Goal: Task Accomplishment & Management: Use online tool/utility

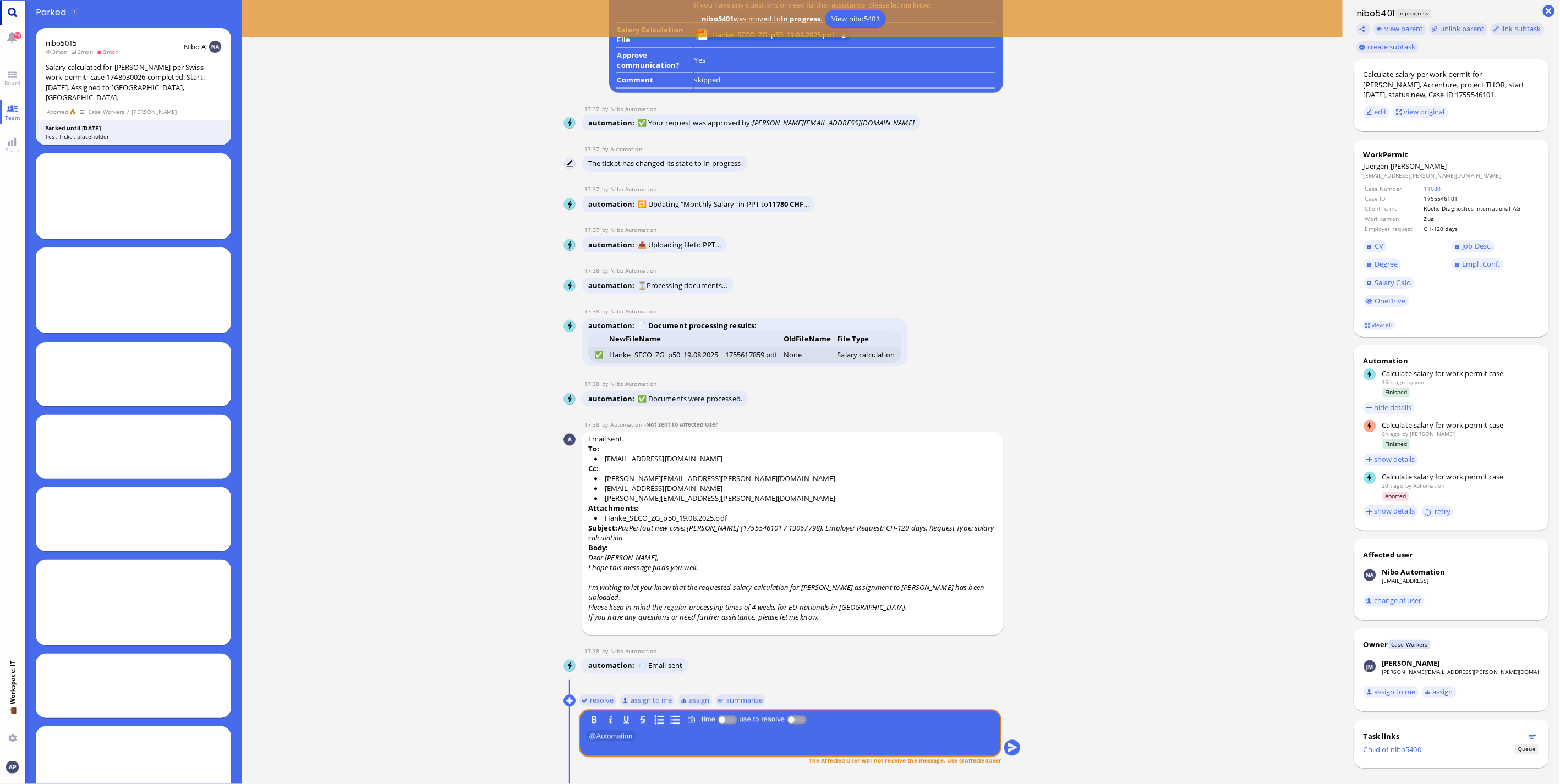
click at [4, 12] on link "Main menu" at bounding box center [12, 12] width 25 height 25
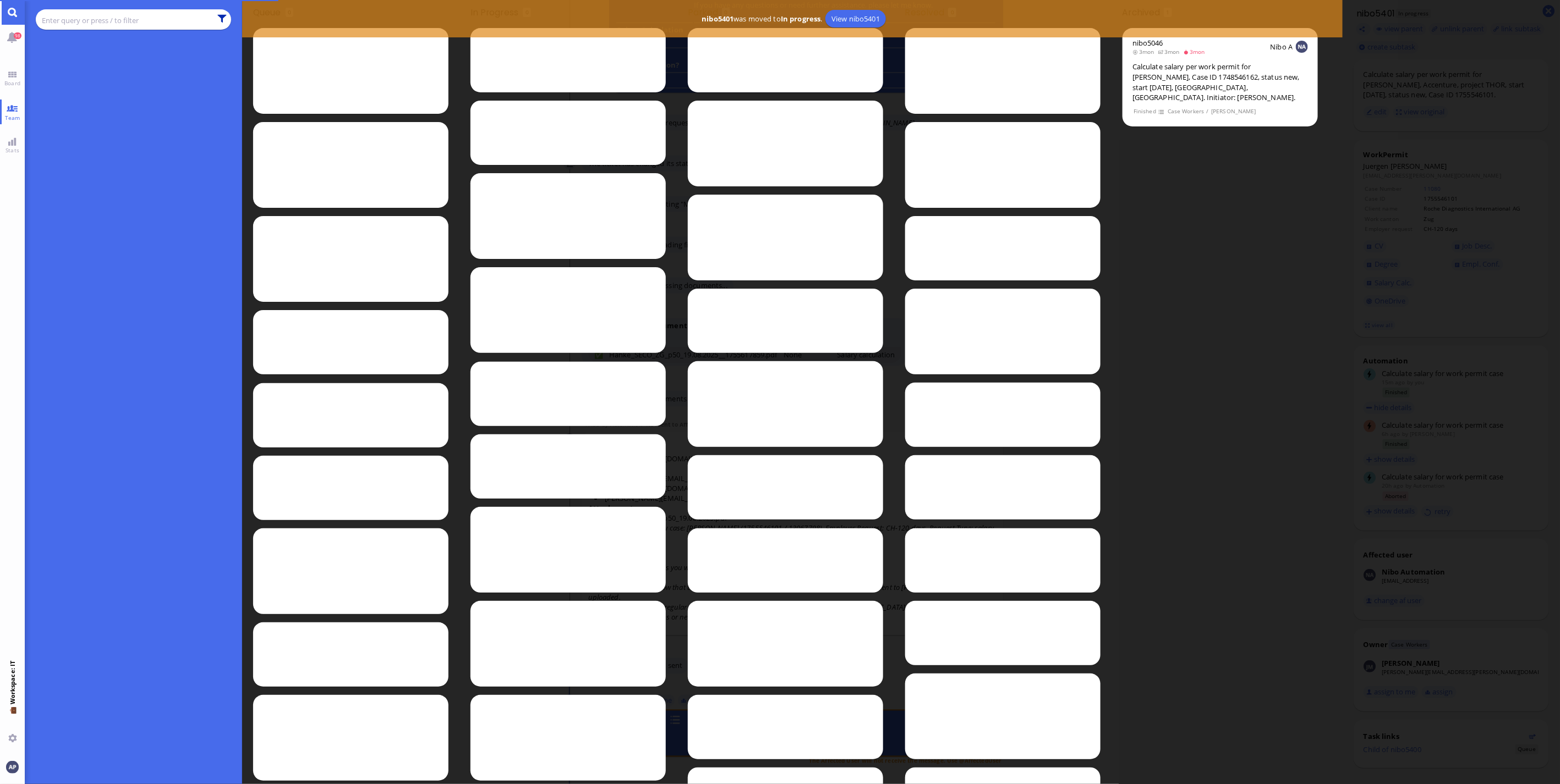
click at [222, 21] on button at bounding box center [221, 18] width 10 height 10
type input "/"
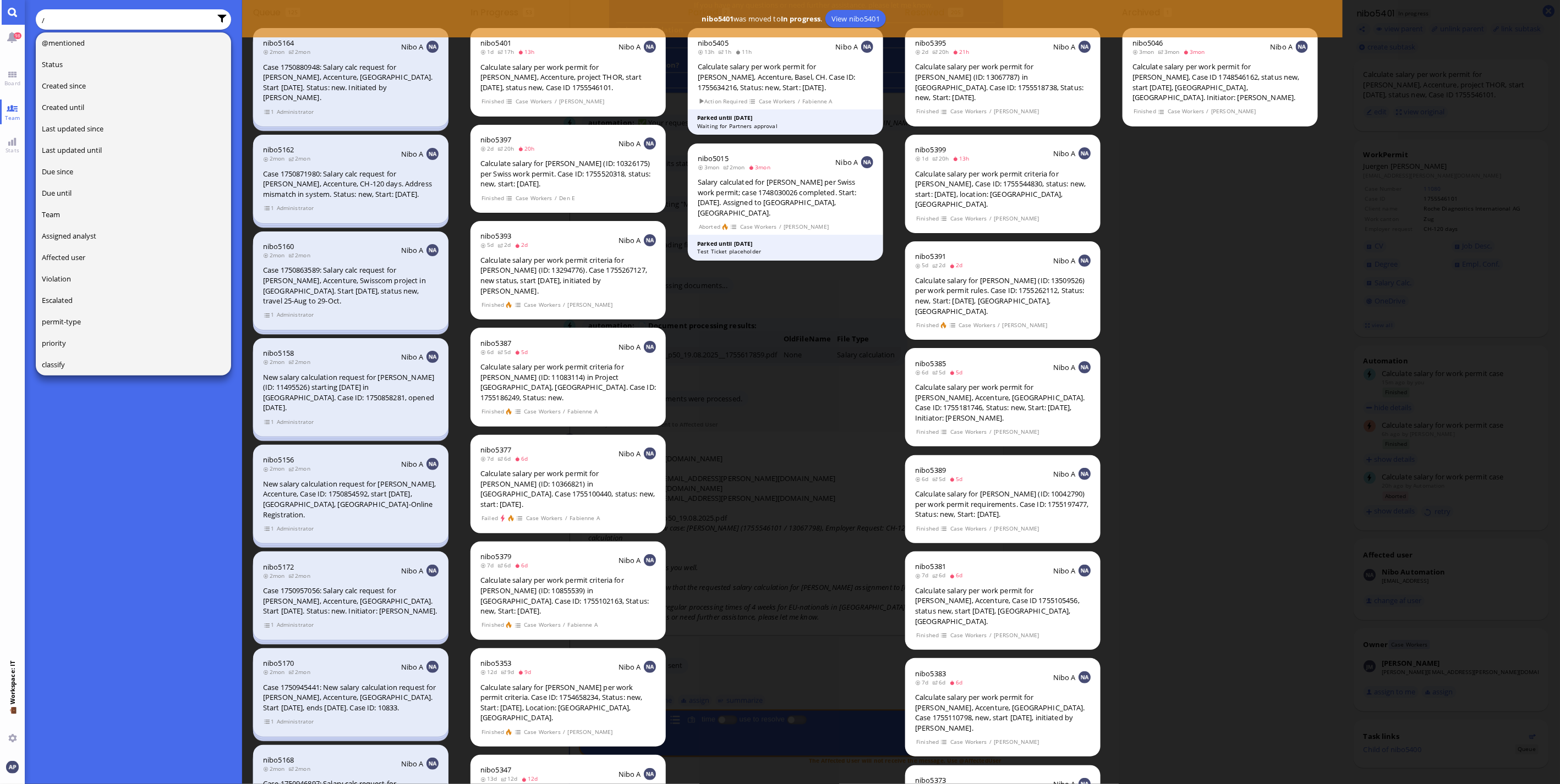
click at [54, 18] on input "/" at bounding box center [126, 20] width 169 height 12
click at [126, 447] on div at bounding box center [134, 414] width 217 height 740
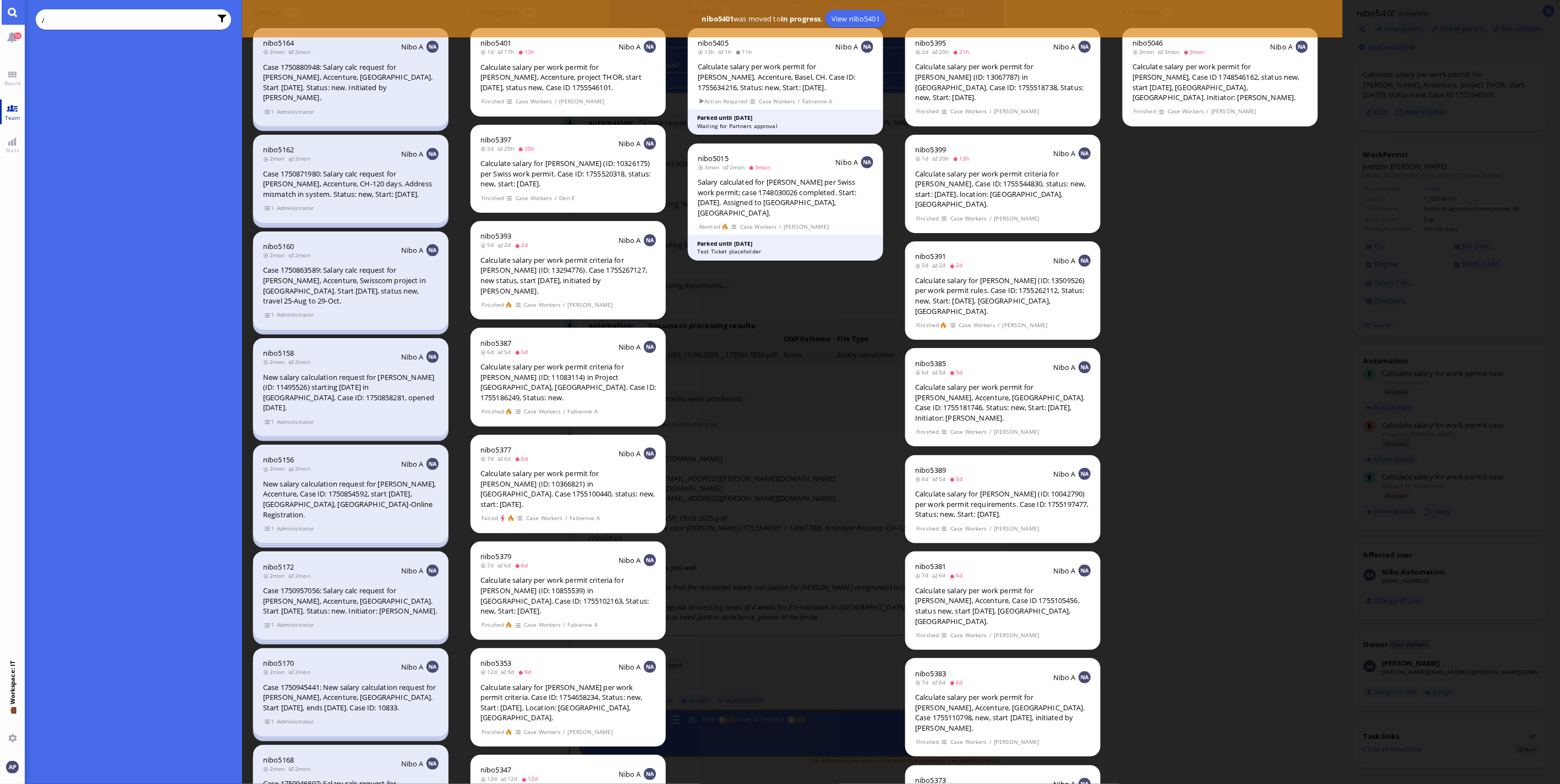
click at [12, 109] on link "Team" at bounding box center [12, 112] width 25 height 25
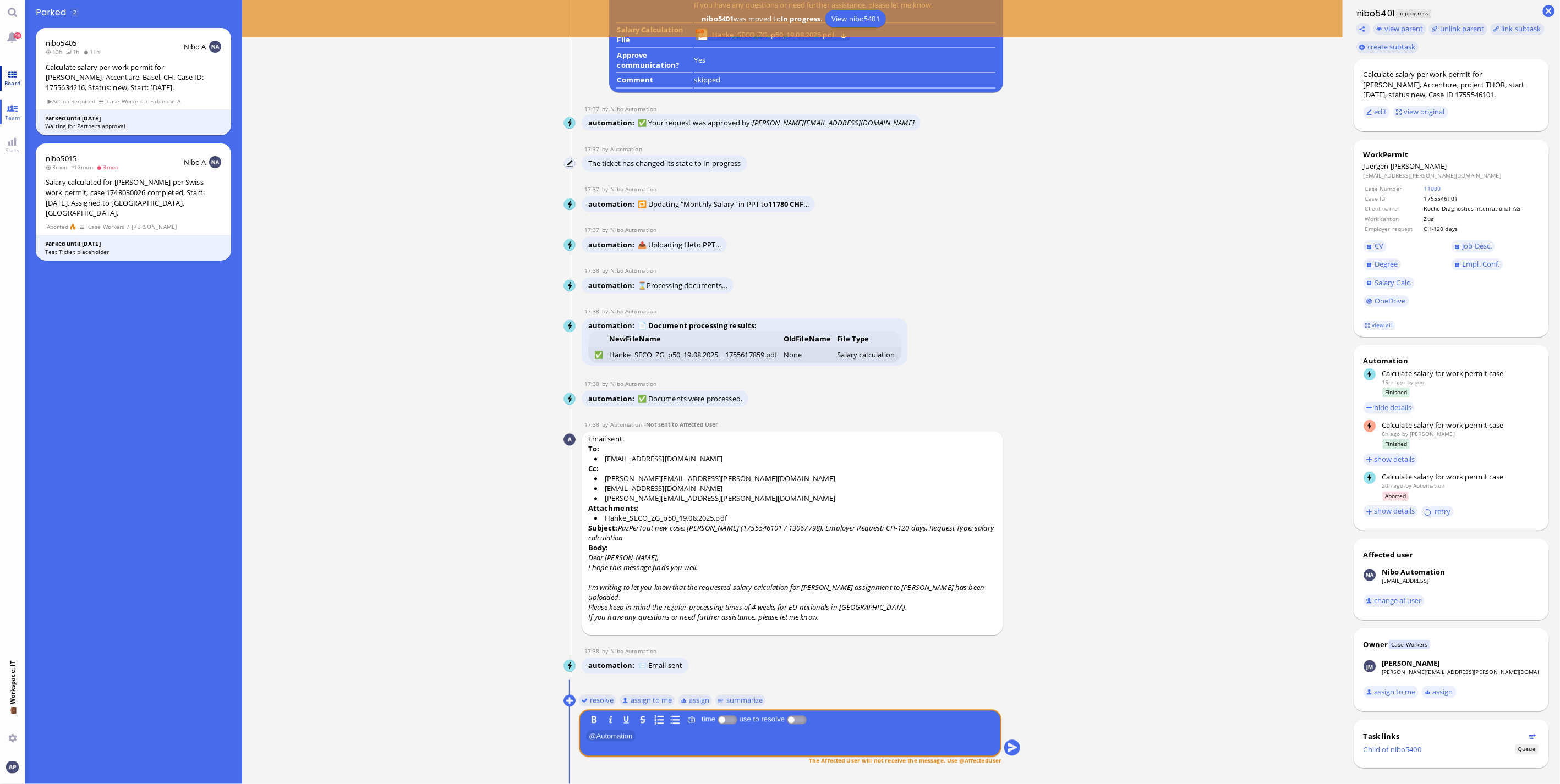
click at [9, 87] on span "Board" at bounding box center [12, 83] width 21 height 7
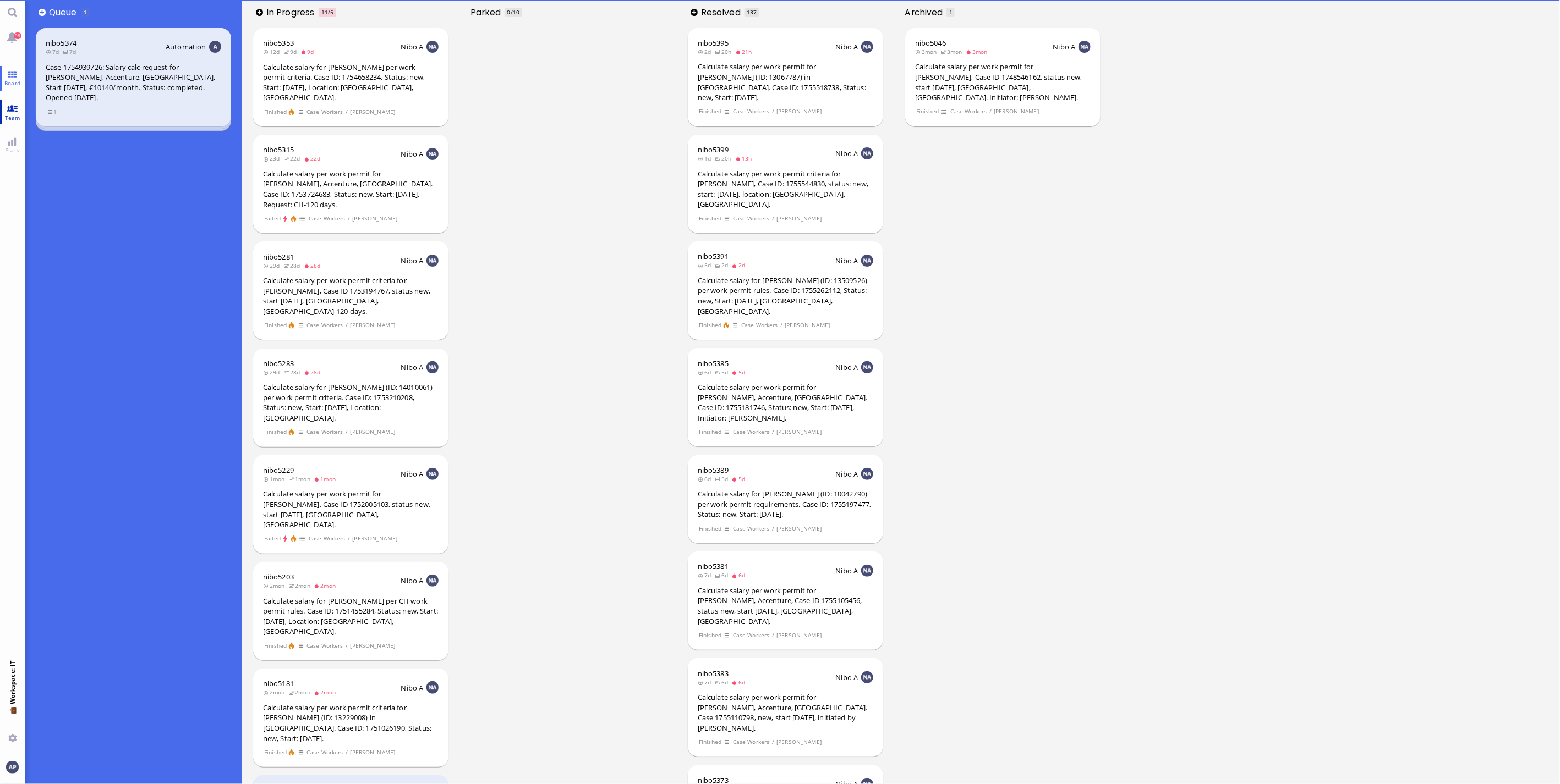
click at [13, 105] on link "Team" at bounding box center [12, 112] width 25 height 25
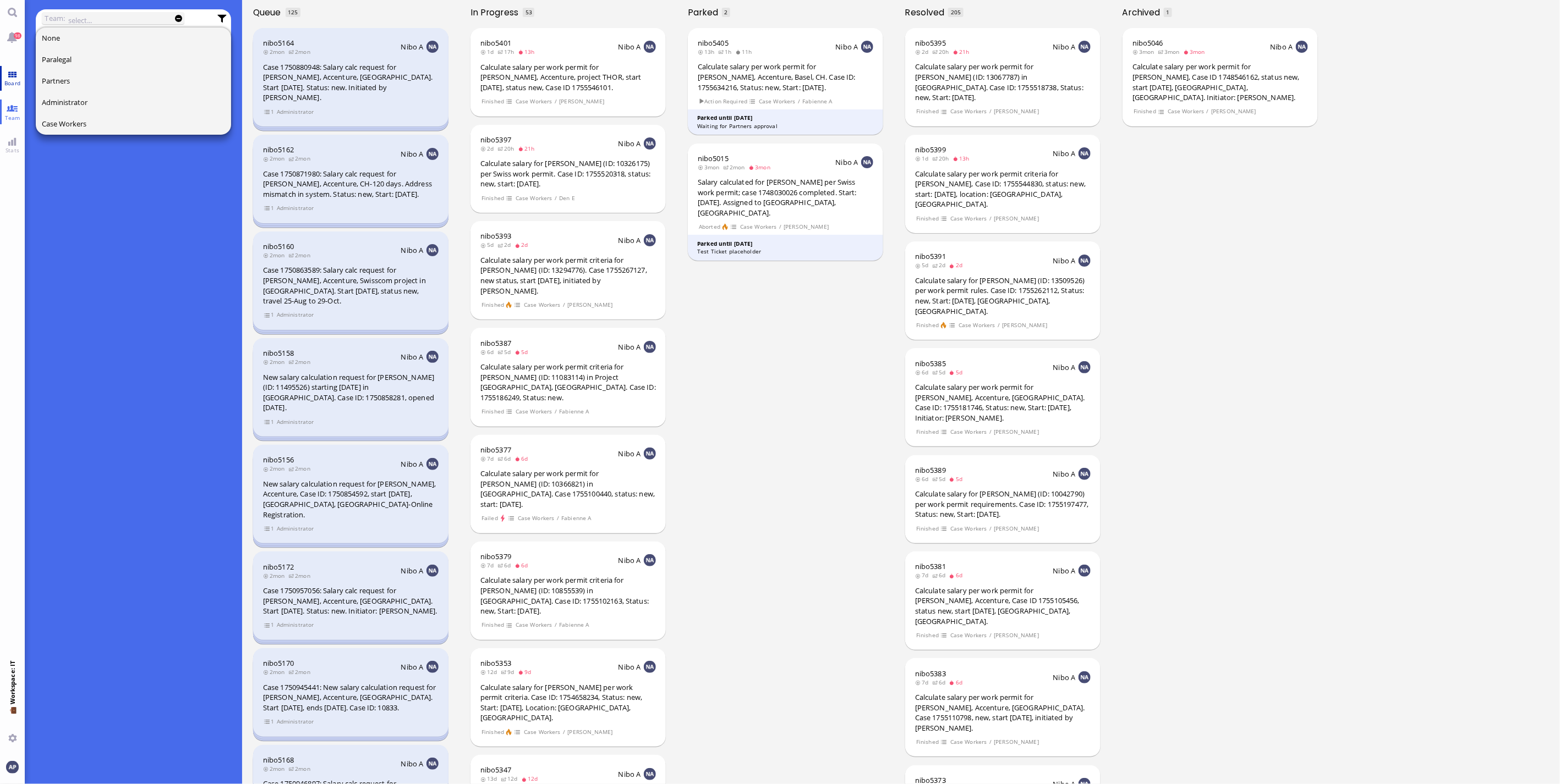
click at [7, 79] on span "Board" at bounding box center [12, 83] width 21 height 7
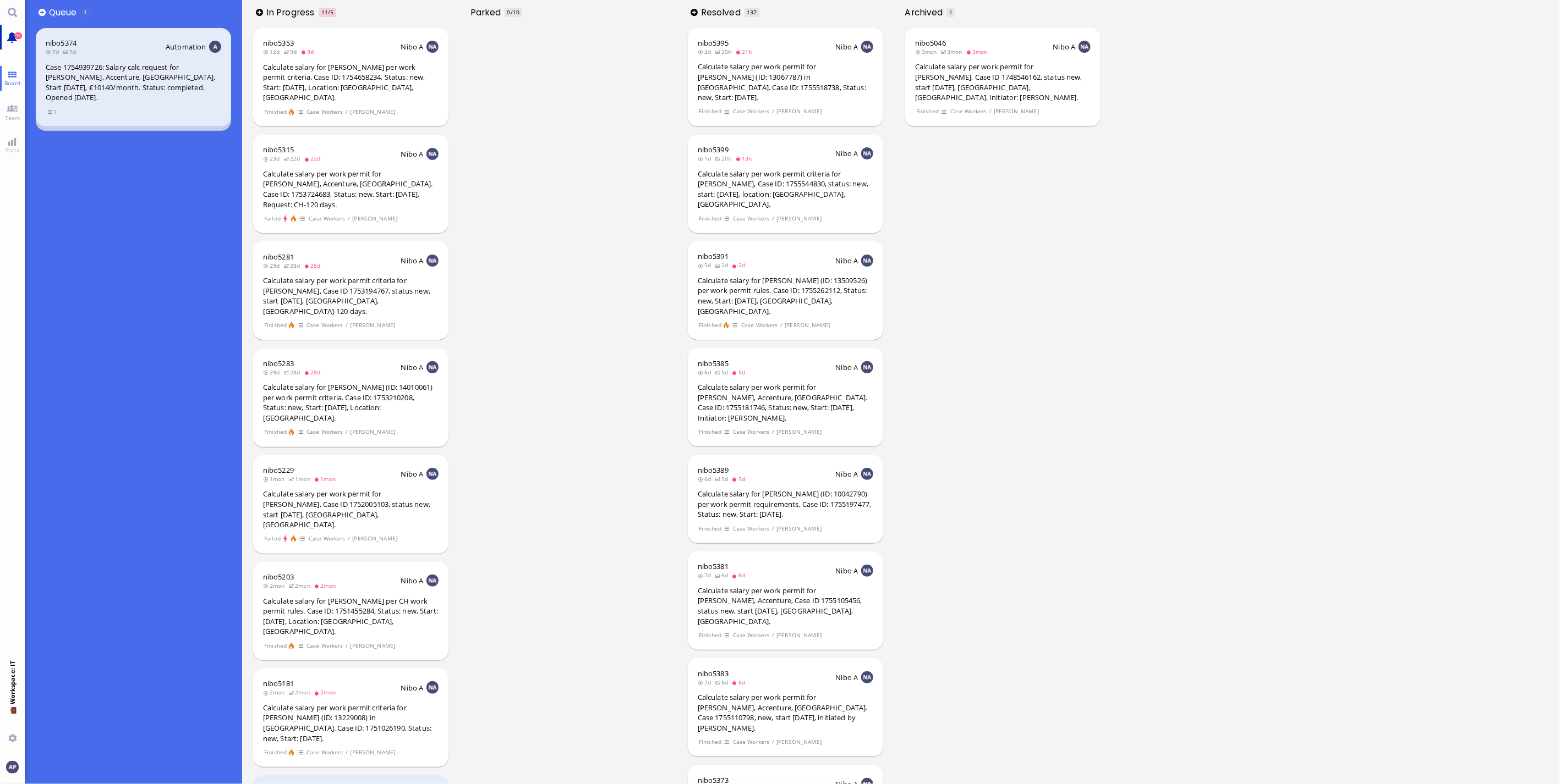
click at [8, 37] on link "98" at bounding box center [12, 37] width 25 height 25
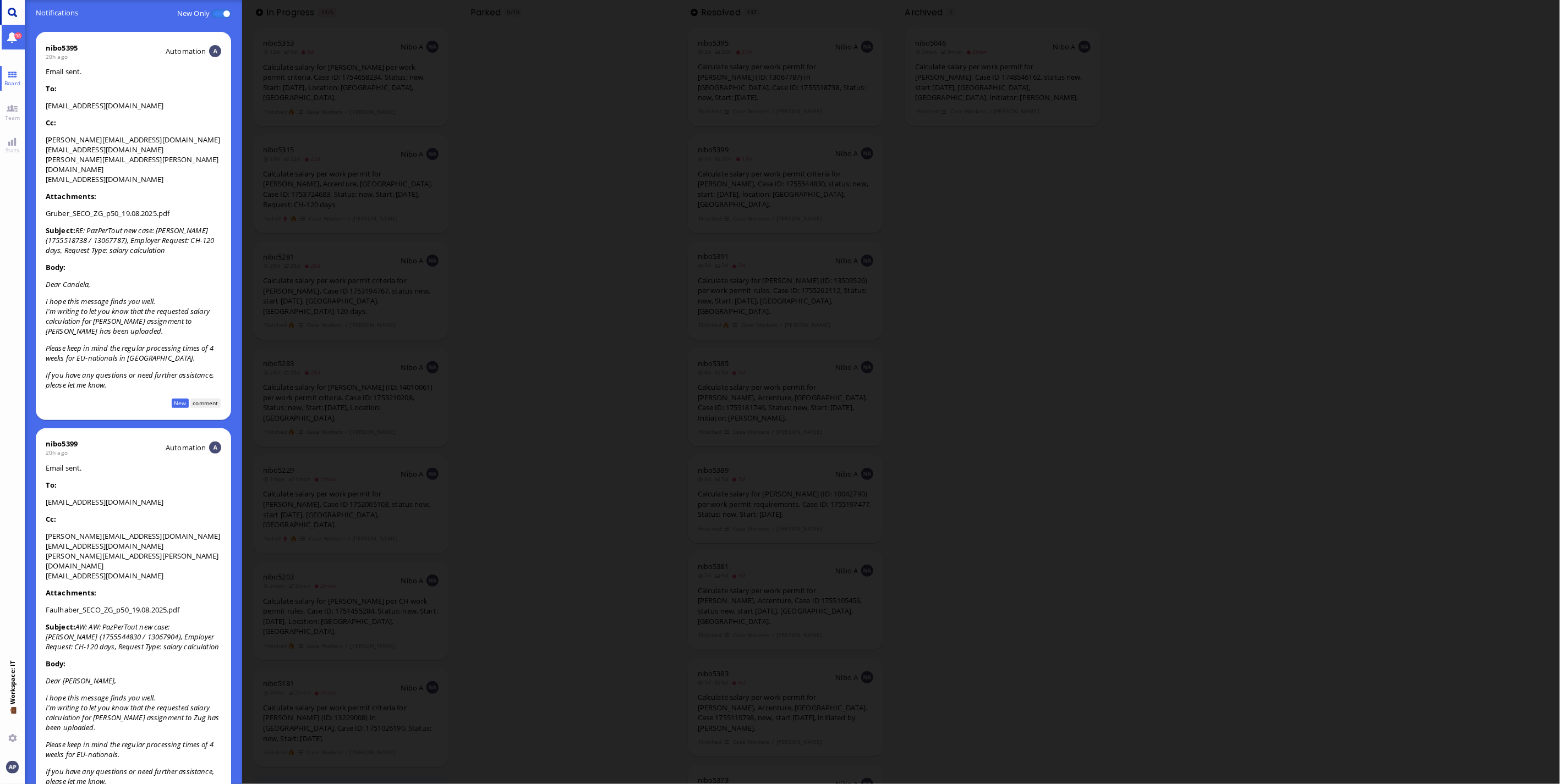
click at [8, 21] on link "Main menu" at bounding box center [12, 12] width 25 height 25
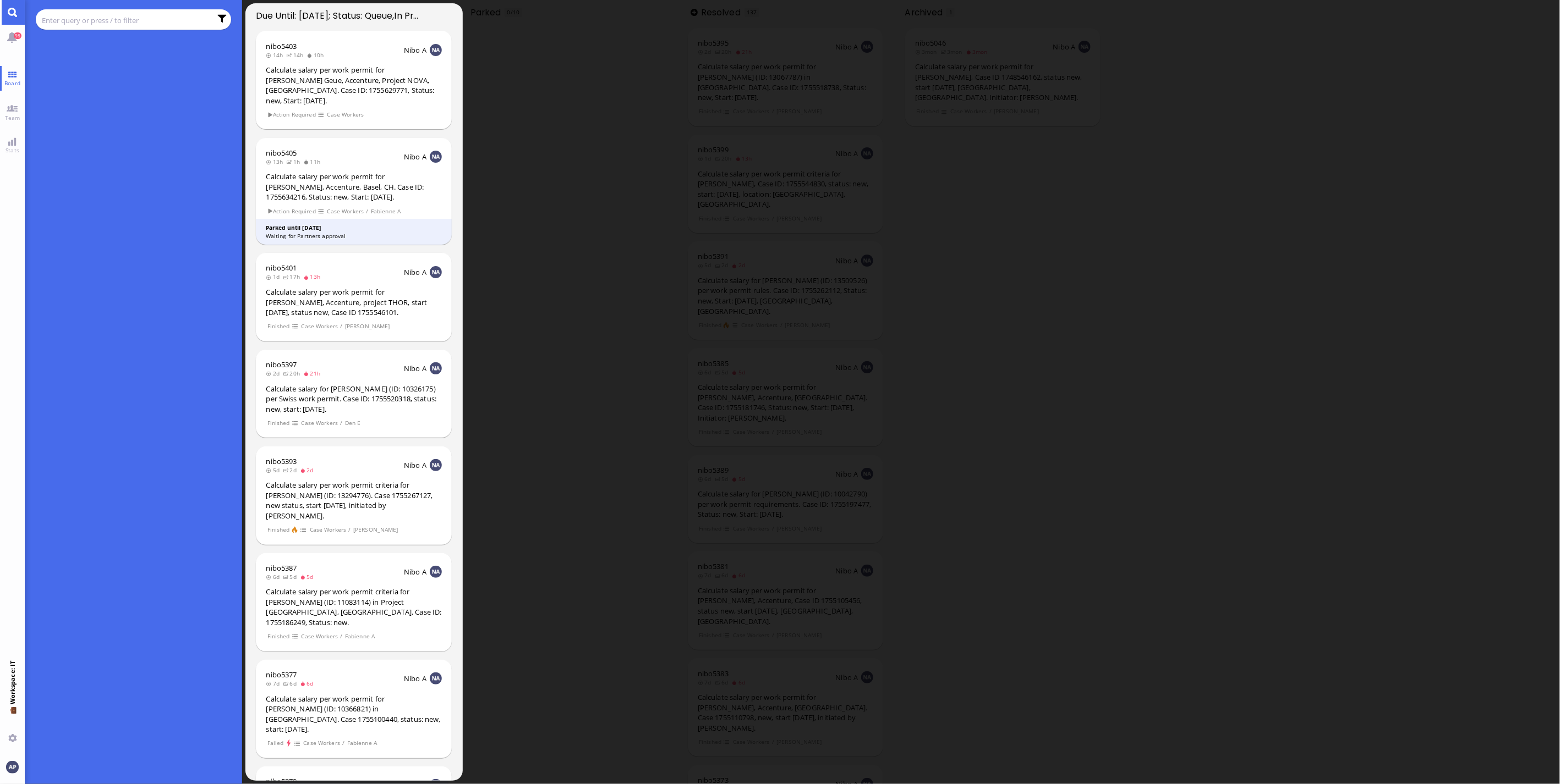
click at [80, 16] on input "text" at bounding box center [126, 20] width 169 height 12
click at [21, 44] on link "98" at bounding box center [12, 37] width 25 height 25
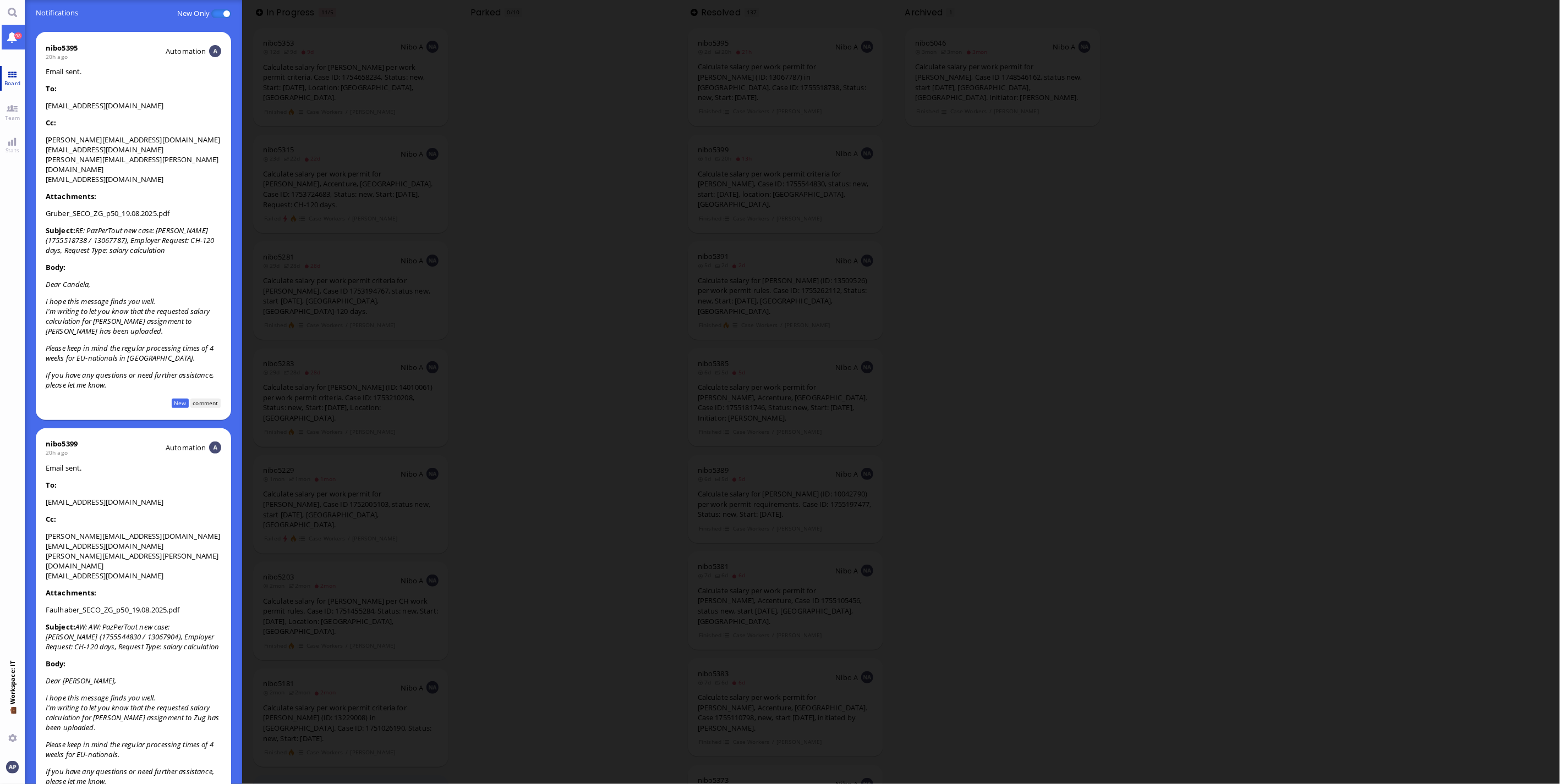
click at [12, 71] on link "Board" at bounding box center [12, 78] width 25 height 25
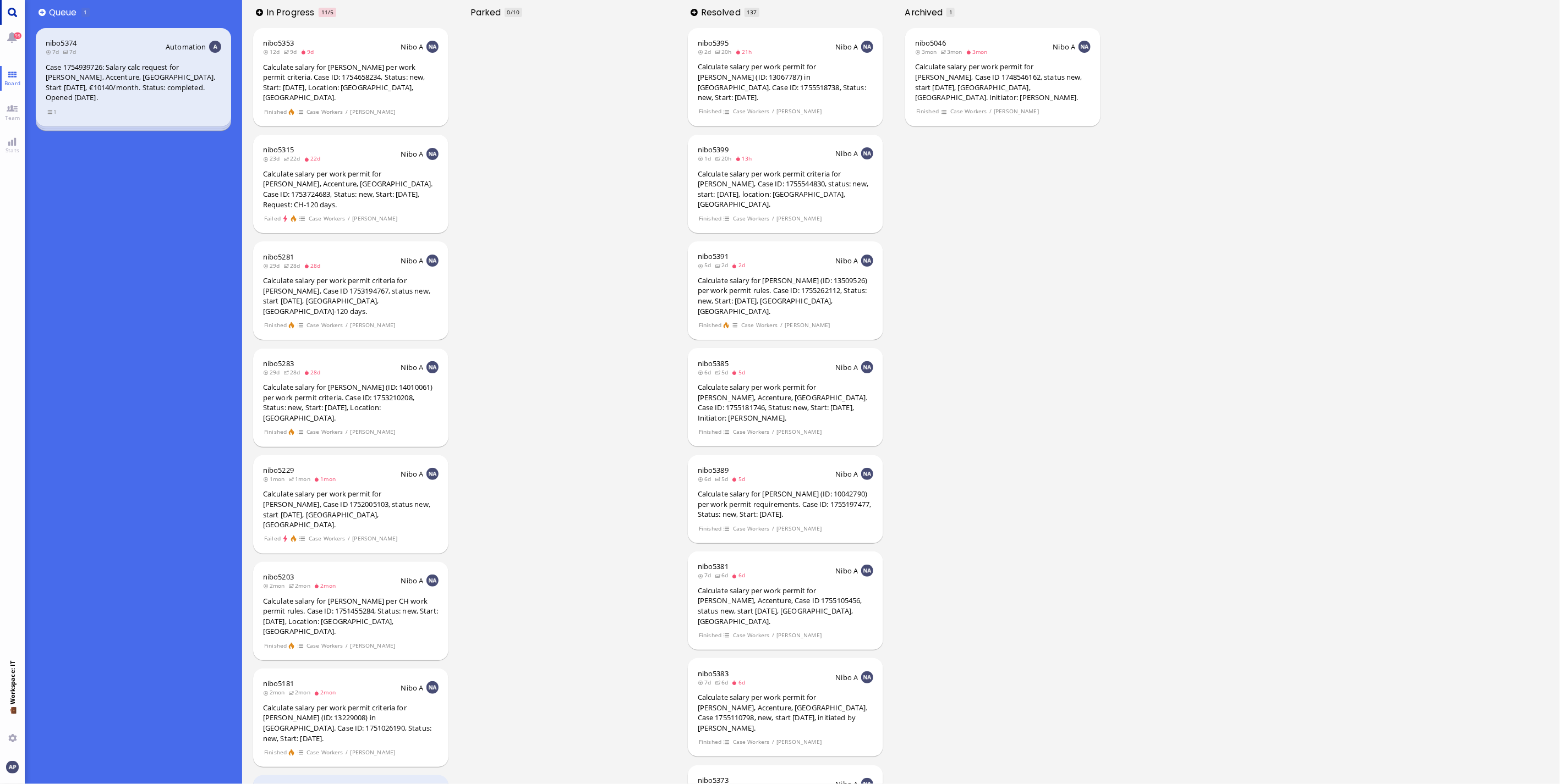
click at [7, 10] on link "Main menu" at bounding box center [12, 12] width 25 height 25
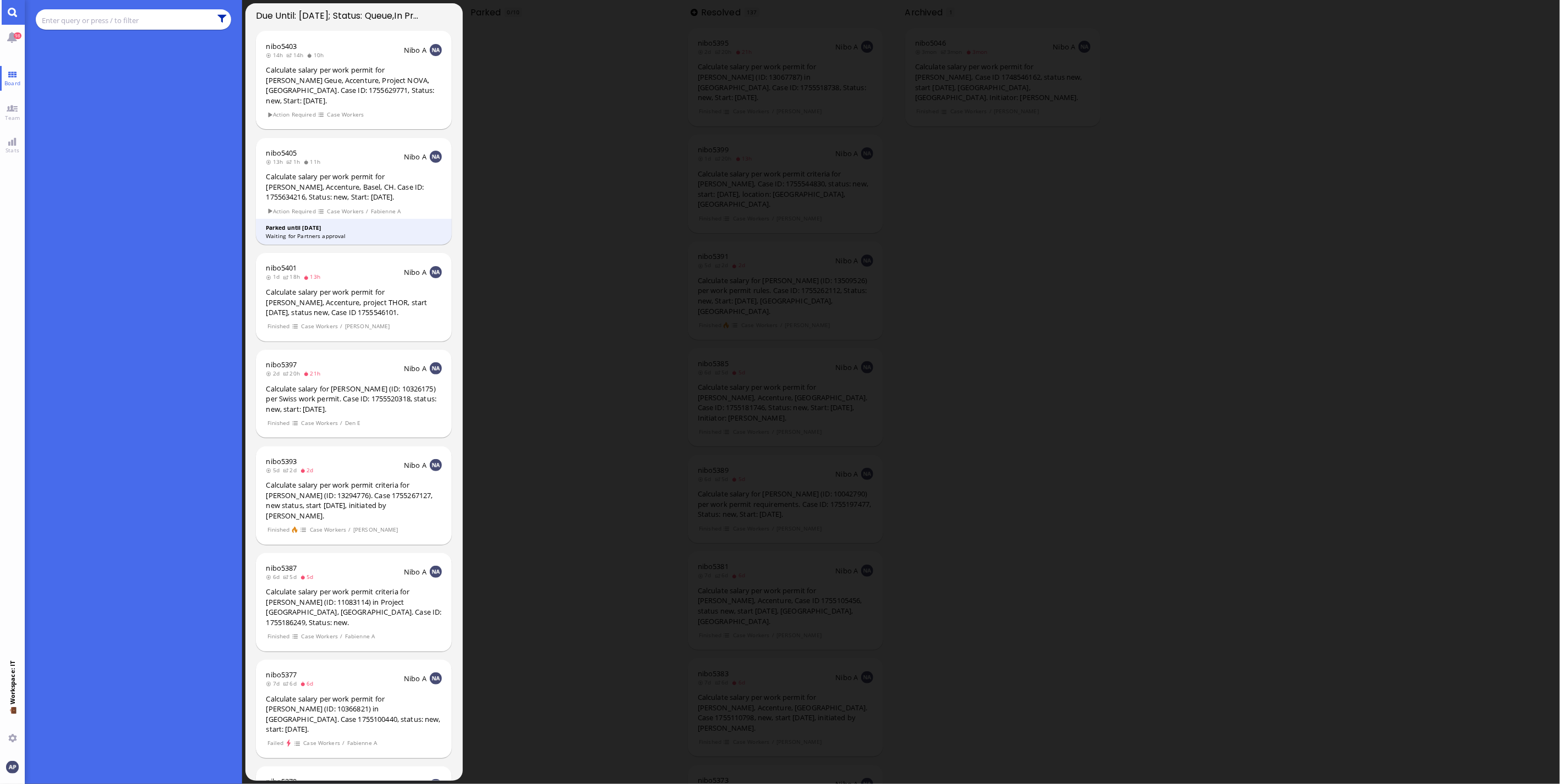
click at [218, 14] on button at bounding box center [221, 18] width 10 height 10
type input "/"
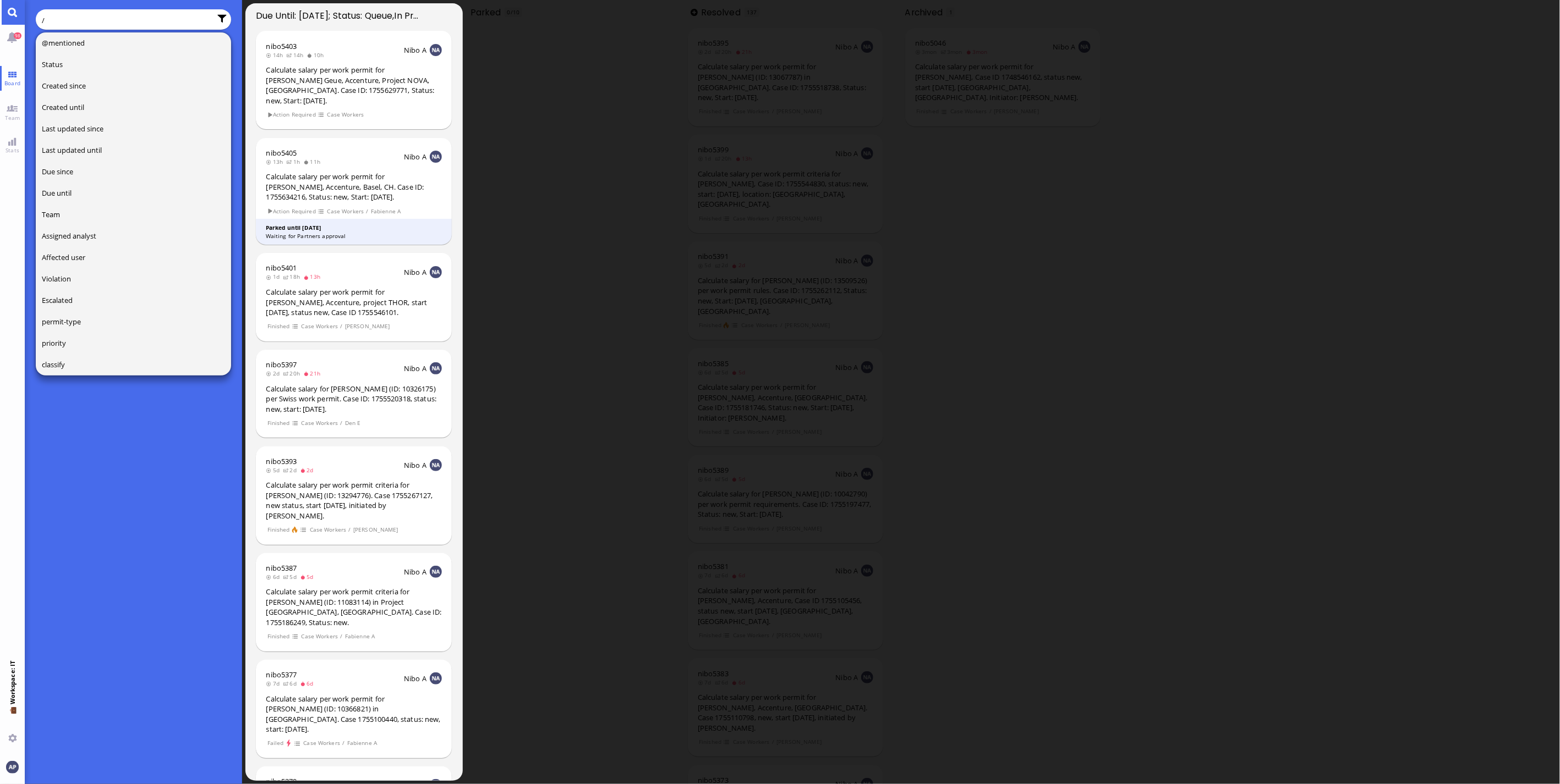
click at [139, 409] on div at bounding box center [134, 414] width 217 height 740
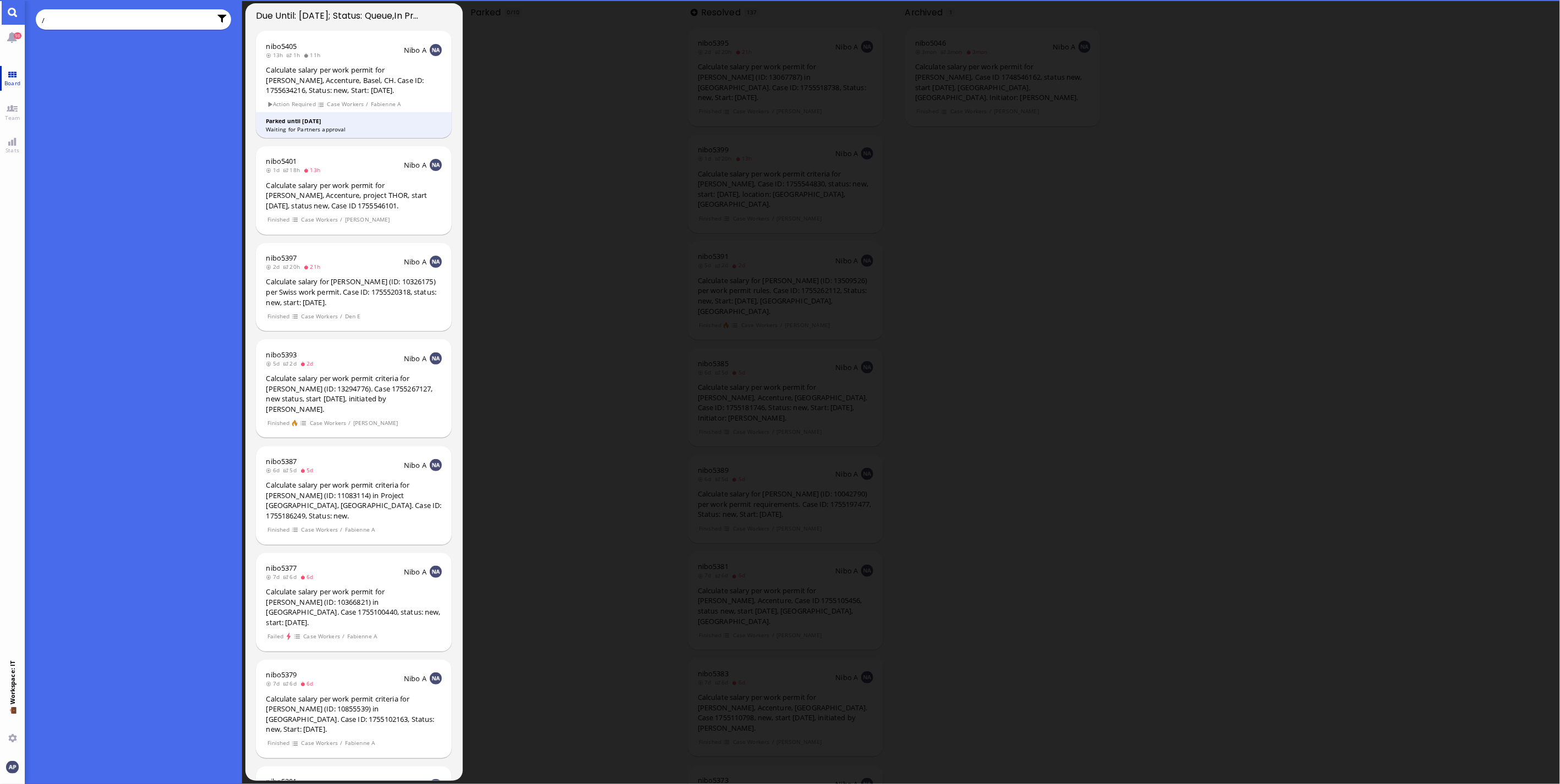
click at [15, 80] on span "Board" at bounding box center [12, 83] width 21 height 7
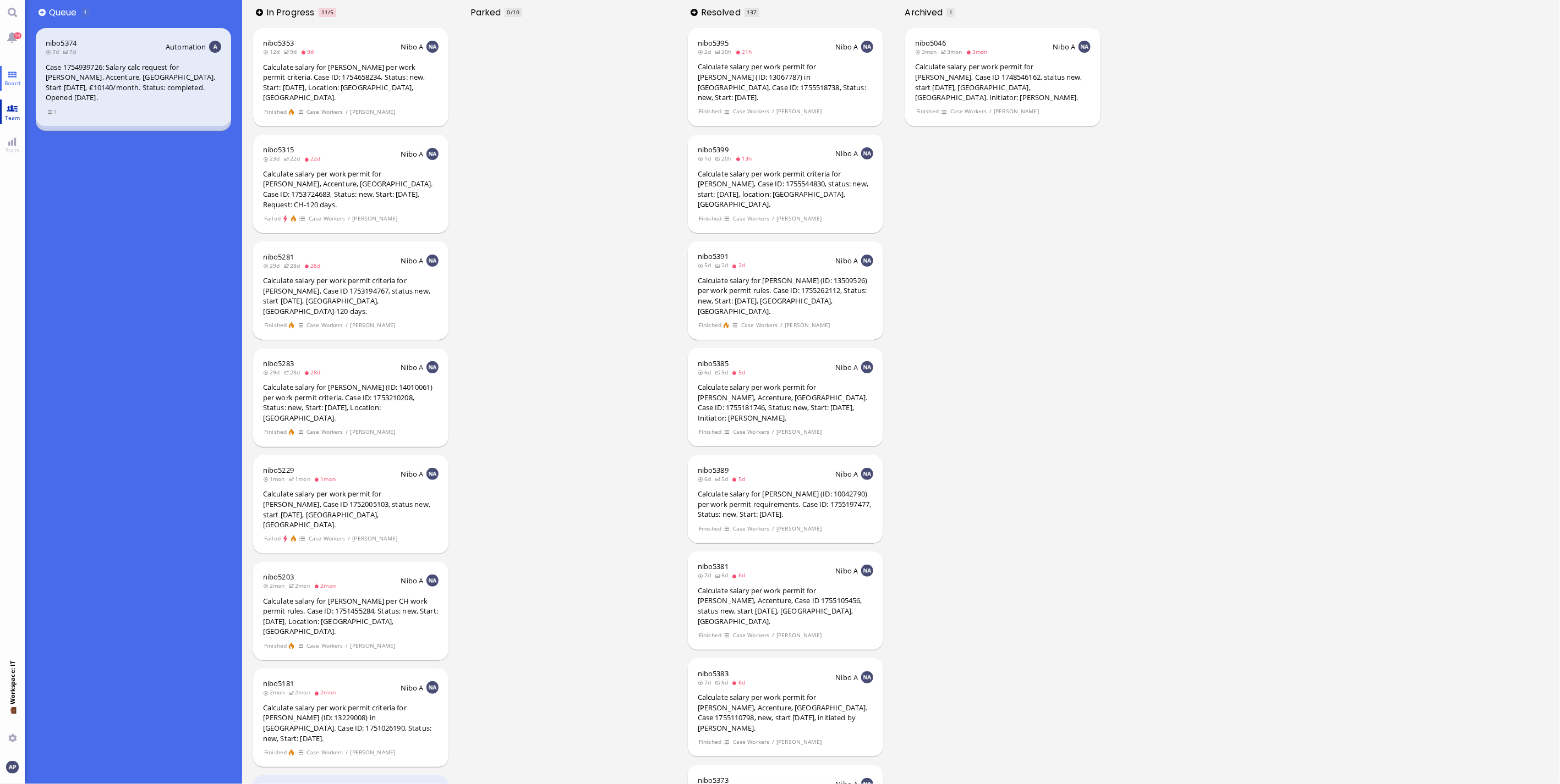
click at [15, 119] on span "Team" at bounding box center [12, 117] width 21 height 7
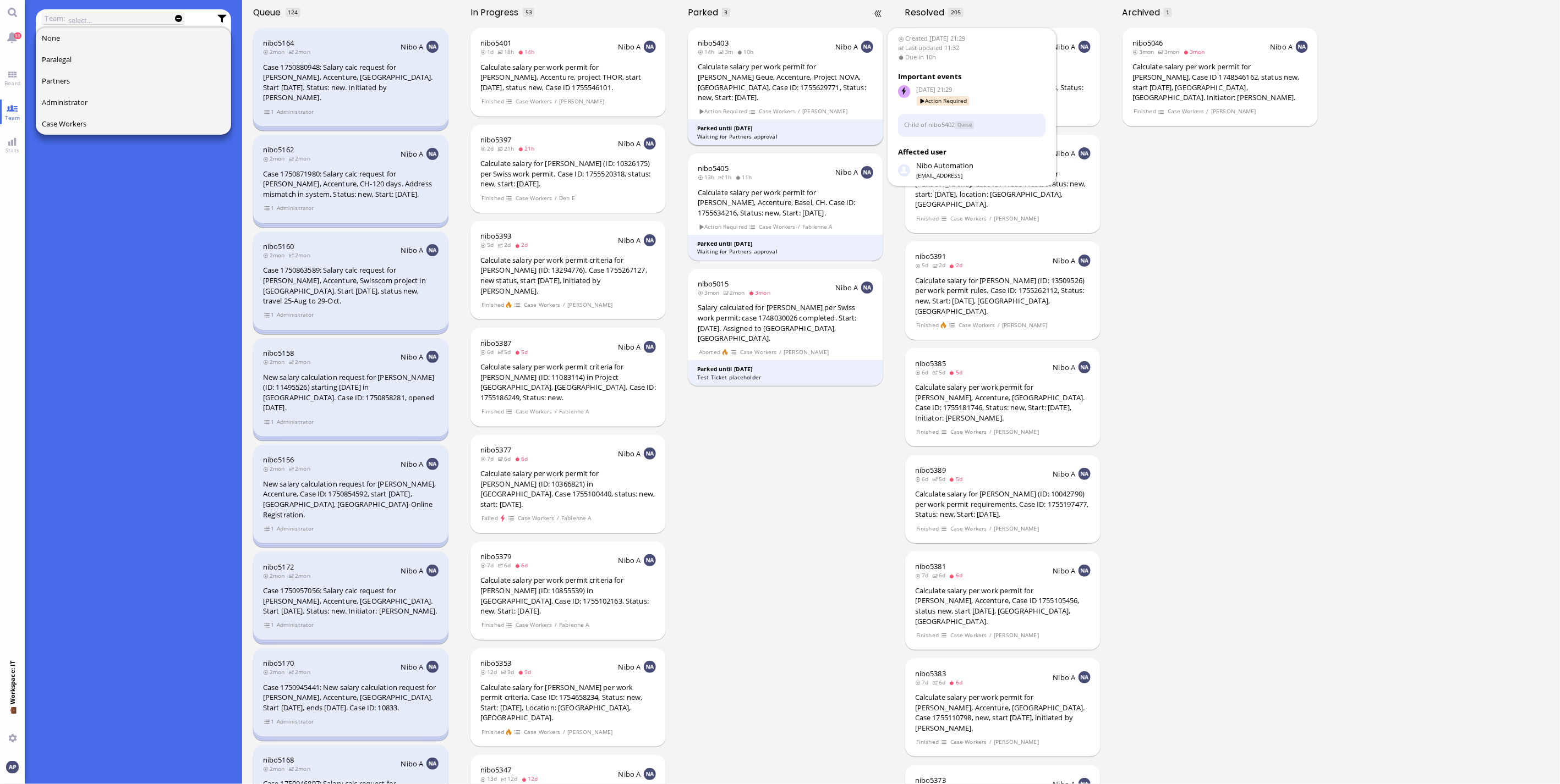
click at [801, 87] on div "Calculate salary per work permit for [PERSON_NAME] Geue, Accenture, Project NOV…" at bounding box center [785, 81] width 175 height 40
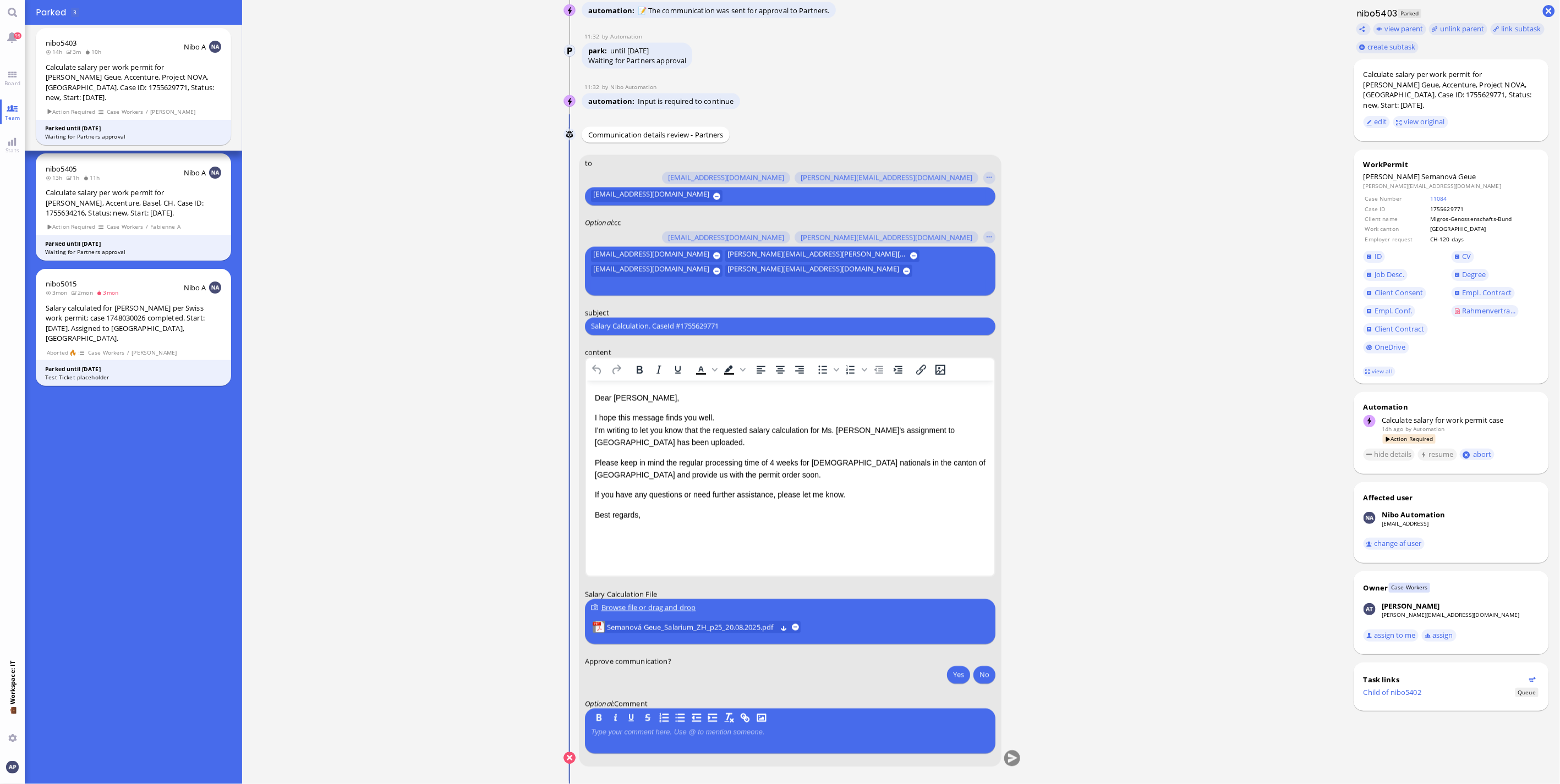
drag, startPoint x: 1245, startPoint y: 683, endPoint x: 872, endPoint y: 680, distance: 373.0
click at [1245, 683] on ticket "[DATE] 21:29 by Automation Automation Calculate eligible salary for work permit…" at bounding box center [792, 392] width 1101 height 784
click at [646, 624] on span "Semanová Geue_Salarium_ZH_p25_20.08.2025.pdf" at bounding box center [691, 627] width 170 height 12
